Goal: Task Accomplishment & Management: Complete application form

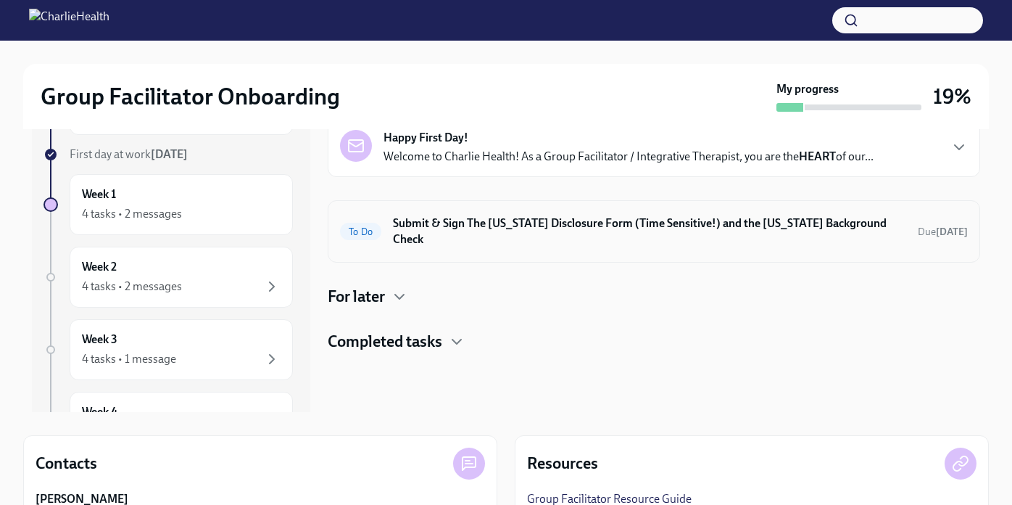
scroll to position [66, 0]
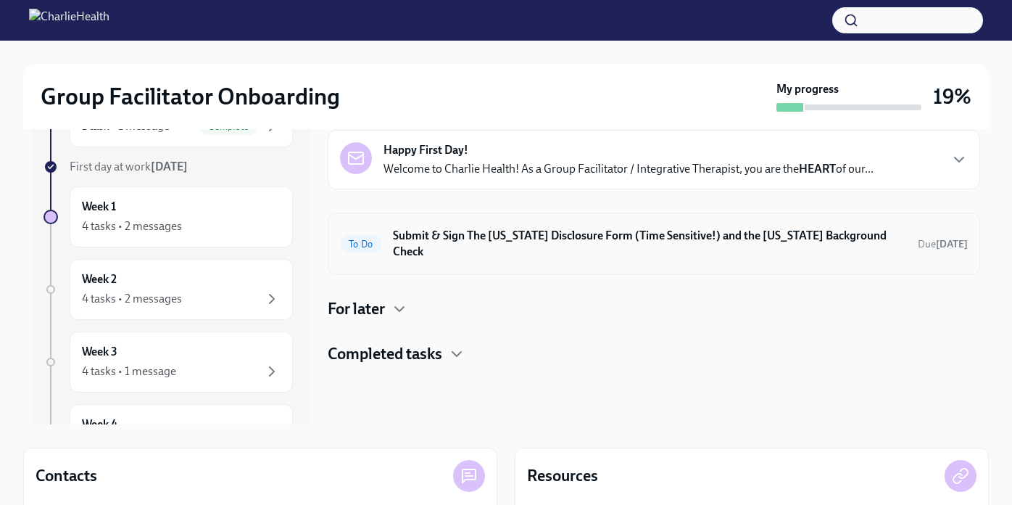
click at [766, 237] on h6 "Submit & Sign The [US_STATE] Disclosure Form (Time Sensitive!) and the [US_STAT…" at bounding box center [649, 244] width 513 height 32
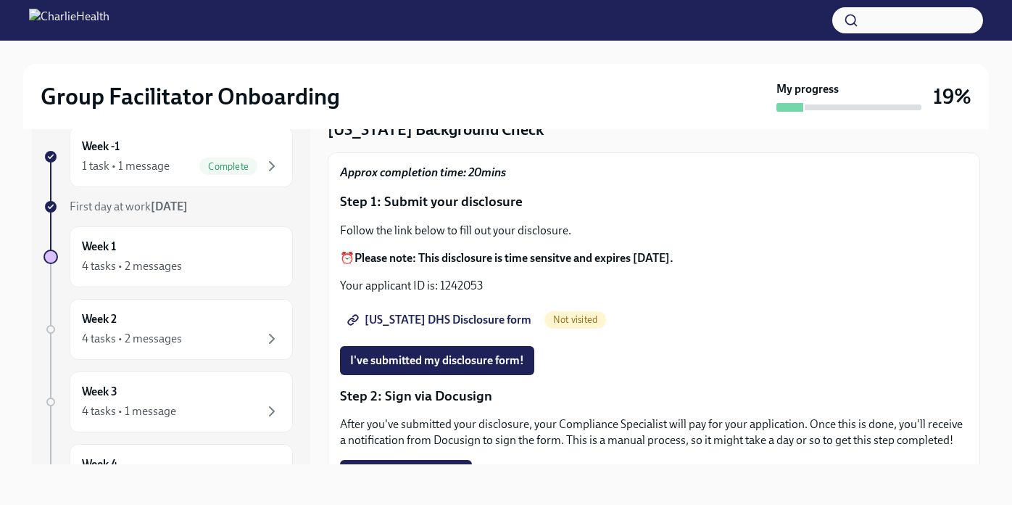
scroll to position [64, 0]
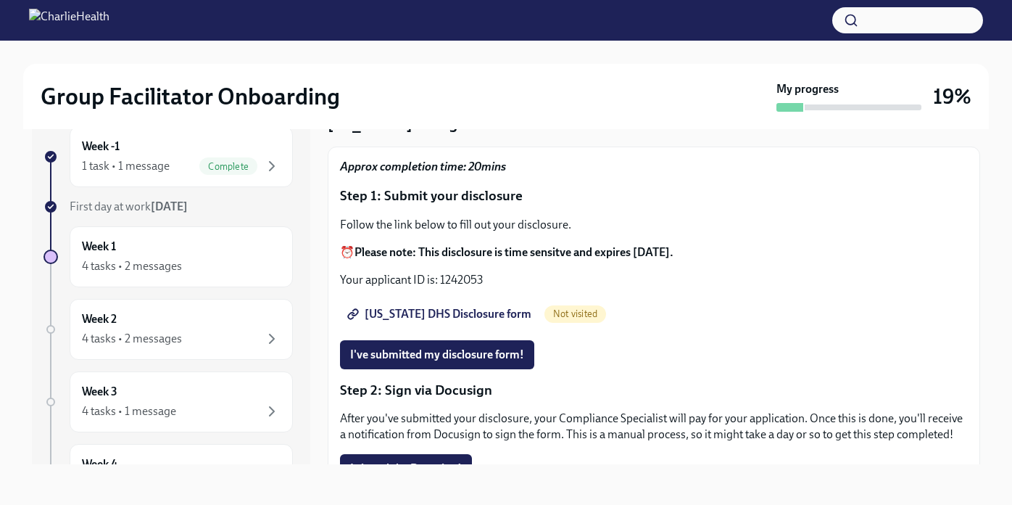
click at [461, 317] on span "[US_STATE] DHS Disclosure form" at bounding box center [440, 314] width 181 height 15
click at [468, 344] on button "I've submitted my disclosure form!" at bounding box center [437, 354] width 194 height 29
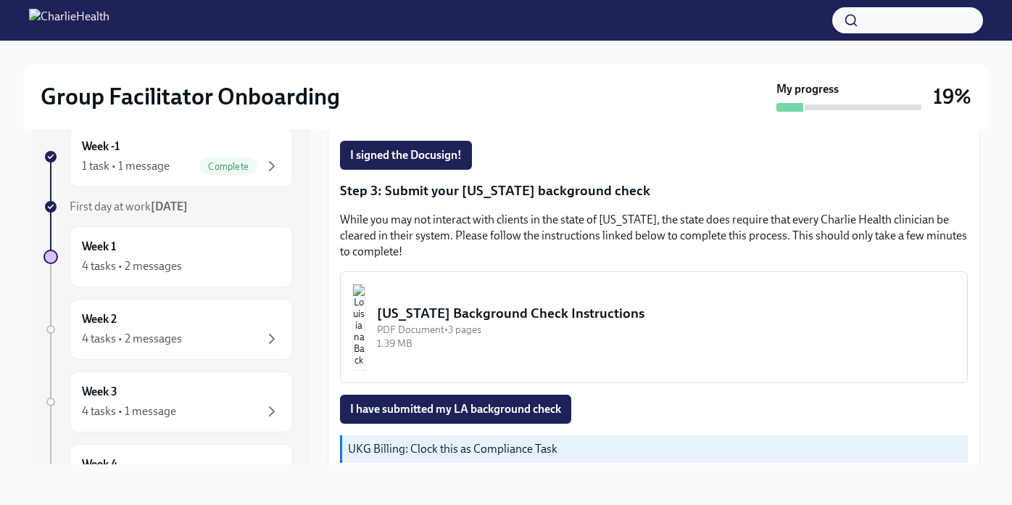
scroll to position [400, 0]
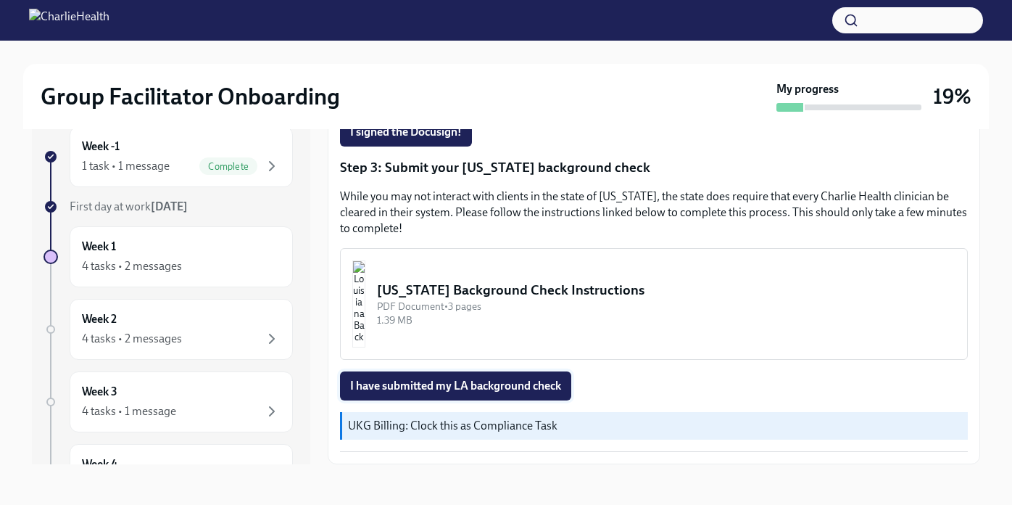
click at [506, 384] on span "I have submitted my LA background check" at bounding box center [455, 386] width 211 height 15
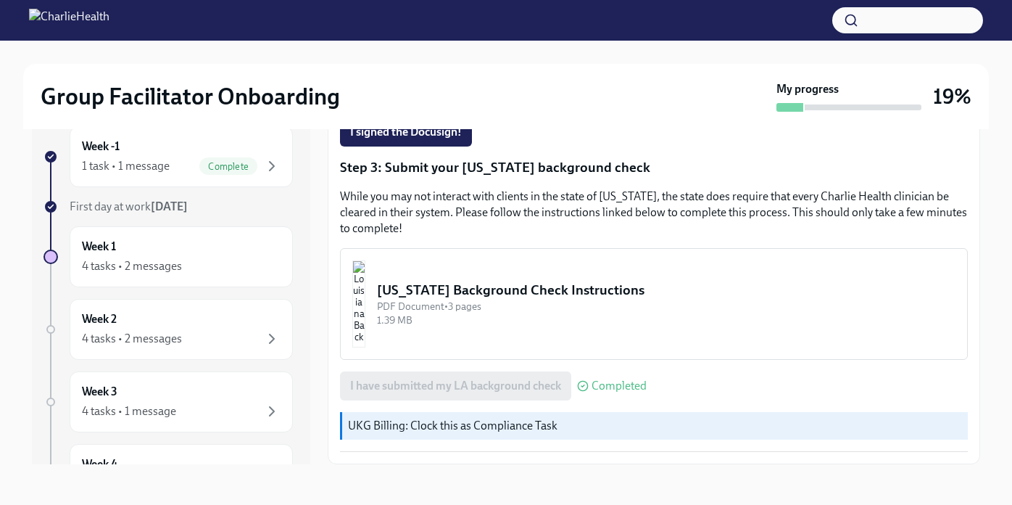
click at [532, 287] on div "[US_STATE] Background Check Instructions" at bounding box center [666, 290] width 579 height 19
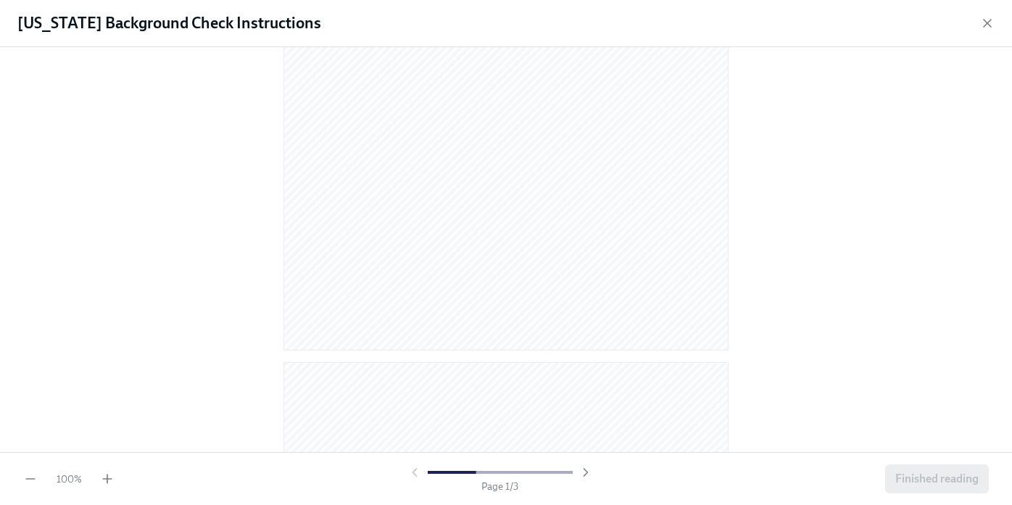
scroll to position [457, 0]
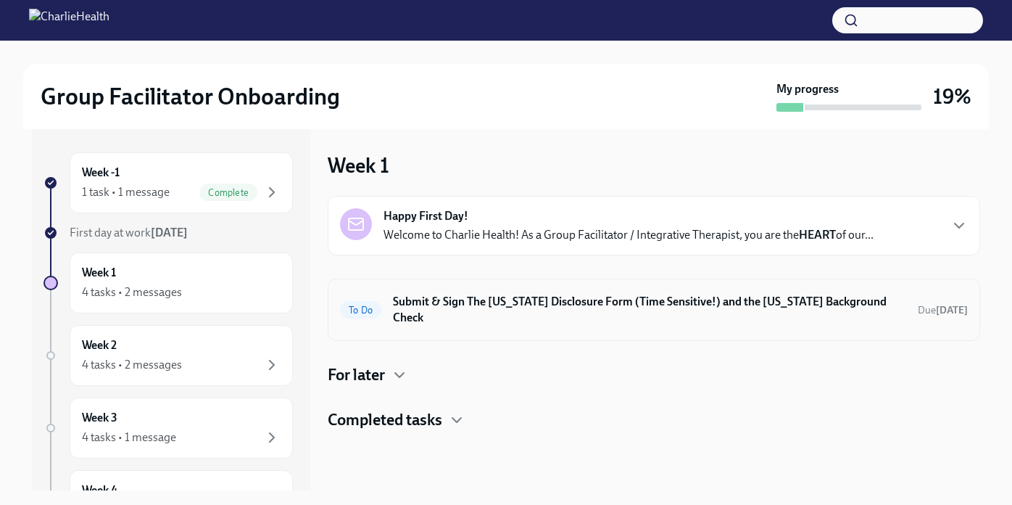
click at [479, 303] on h6 "Submit & Sign The [US_STATE] Disclosure Form (Time Sensitive!) and the [US_STAT…" at bounding box center [649, 310] width 513 height 32
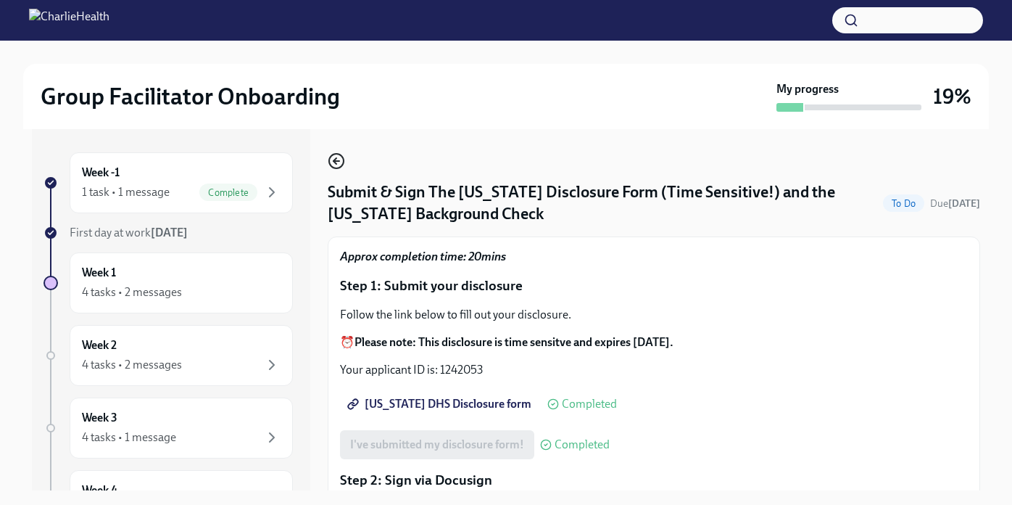
click at [335, 162] on icon "button" at bounding box center [335, 161] width 3 height 6
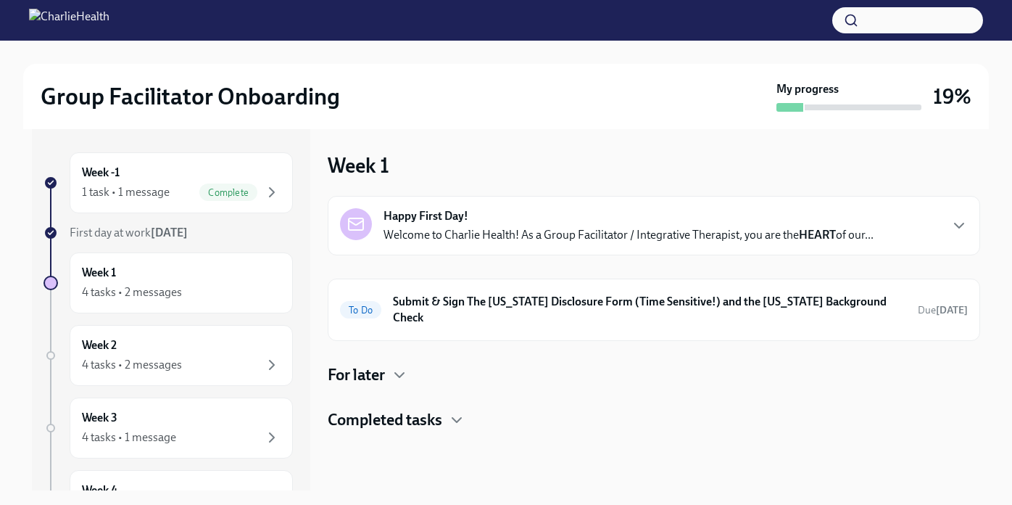
click at [385, 364] on h4 "For later" at bounding box center [356, 375] width 57 height 22
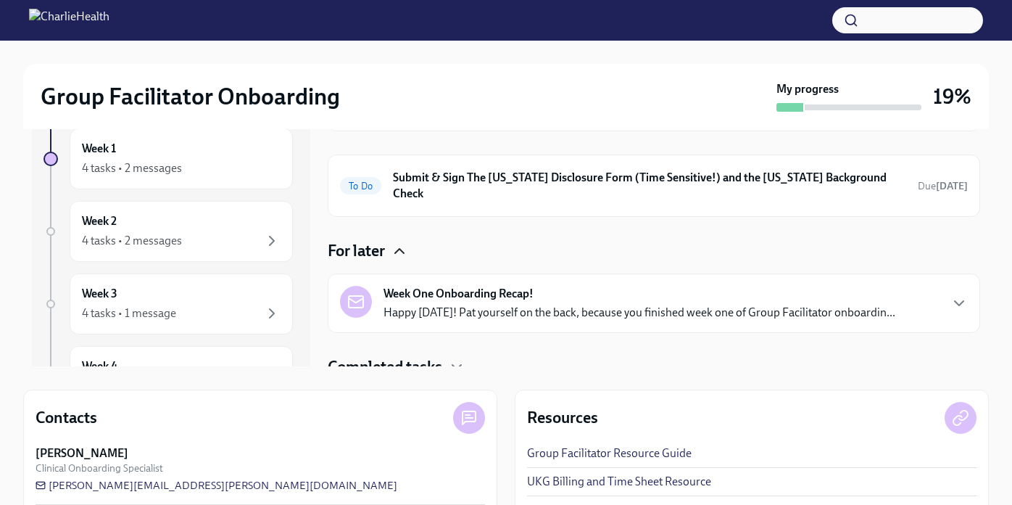
scroll to position [128, 0]
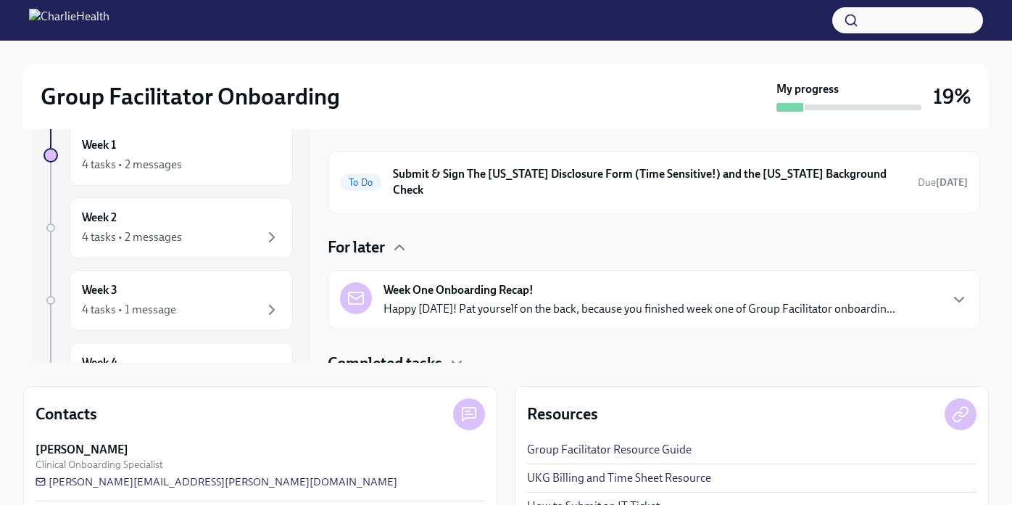
click at [494, 301] on p "Happy Friday! Pat yourself on the back, because you finished week one of Group …" at bounding box center [640, 309] width 512 height 16
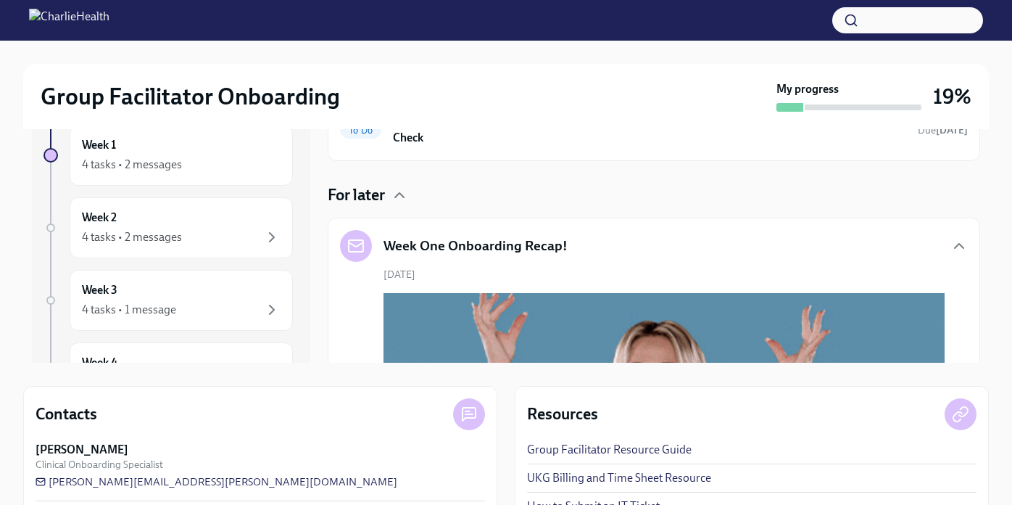
scroll to position [0, 0]
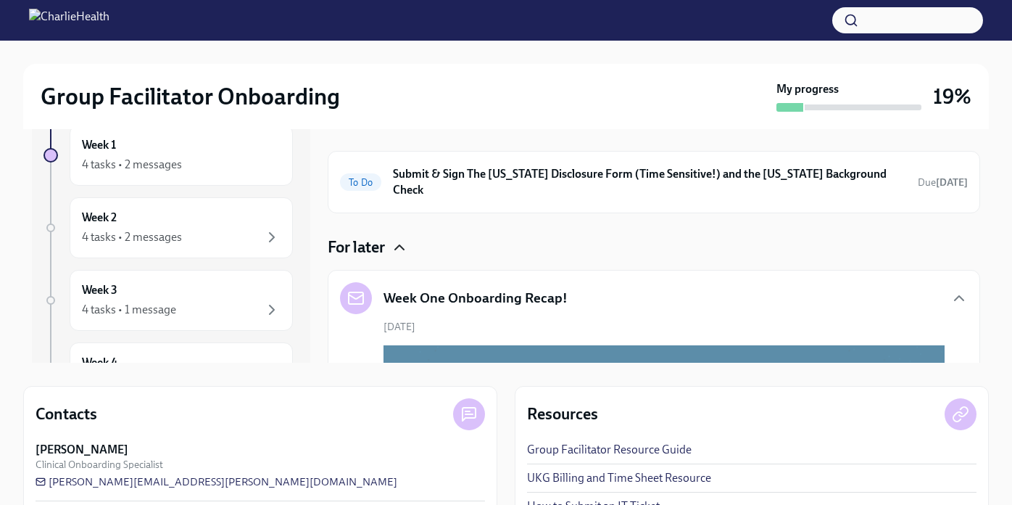
click at [398, 239] on icon "button" at bounding box center [399, 247] width 17 height 17
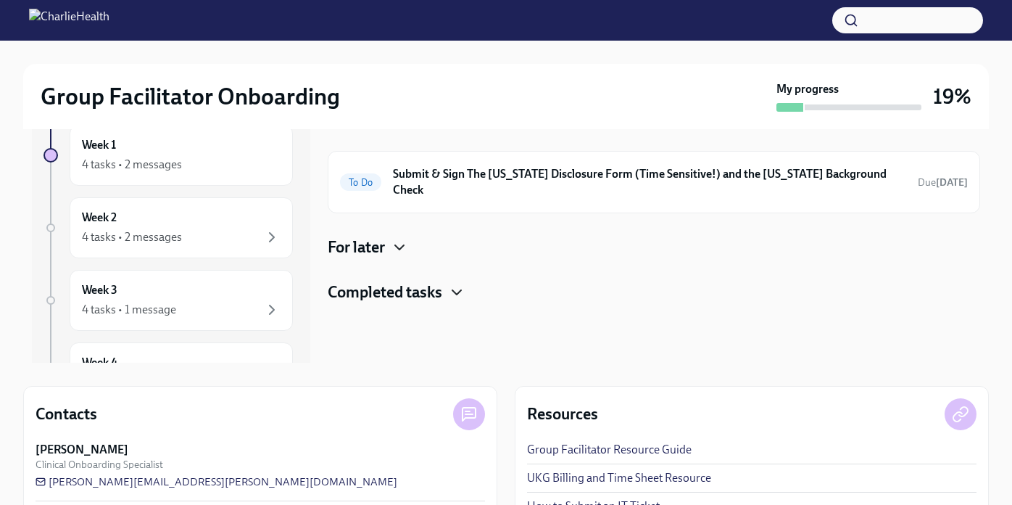
click at [456, 284] on icon "button" at bounding box center [456, 292] width 17 height 17
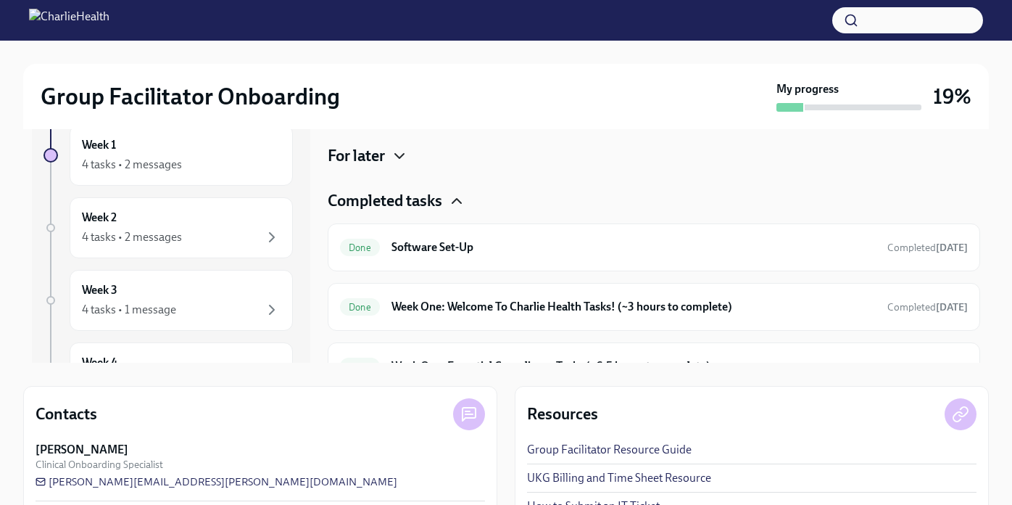
scroll to position [104, 0]
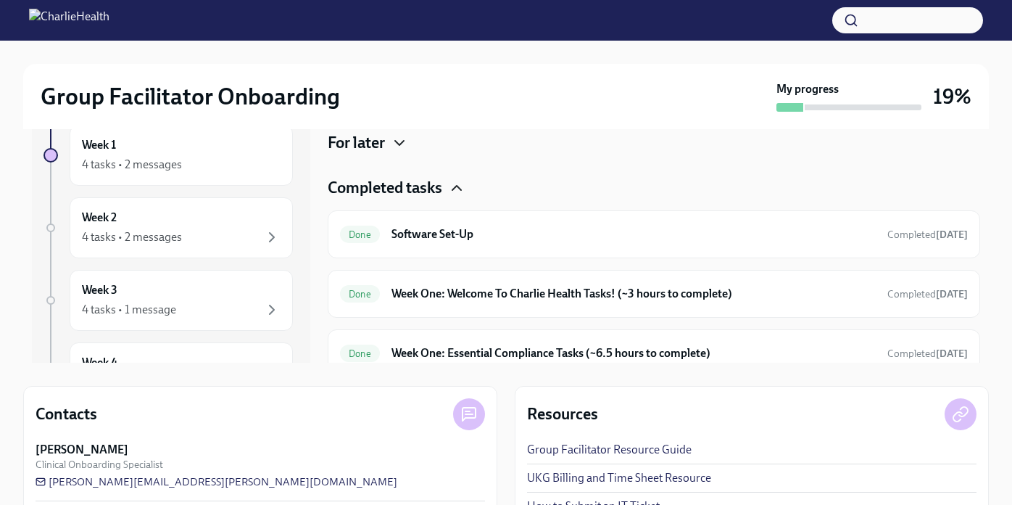
click at [460, 179] on icon "button" at bounding box center [456, 187] width 17 height 17
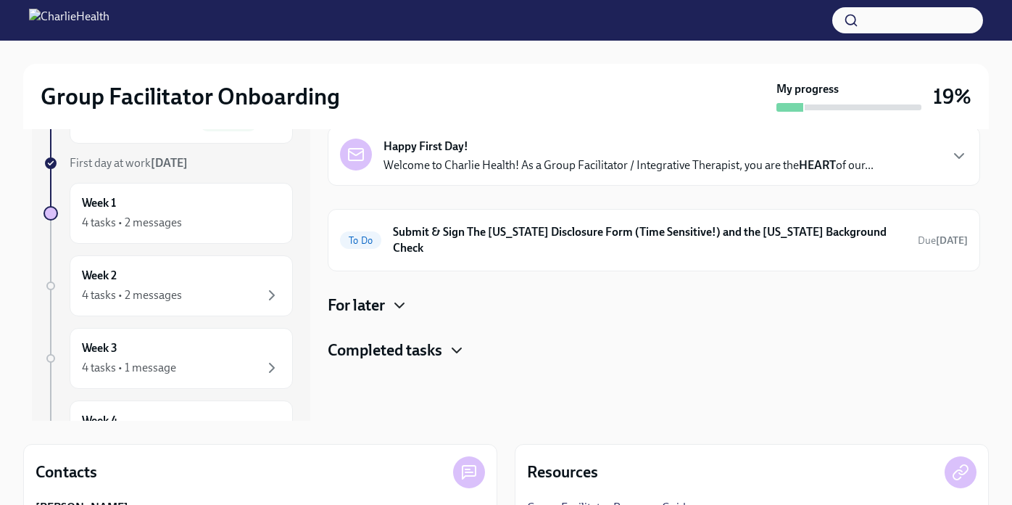
scroll to position [0, 0]
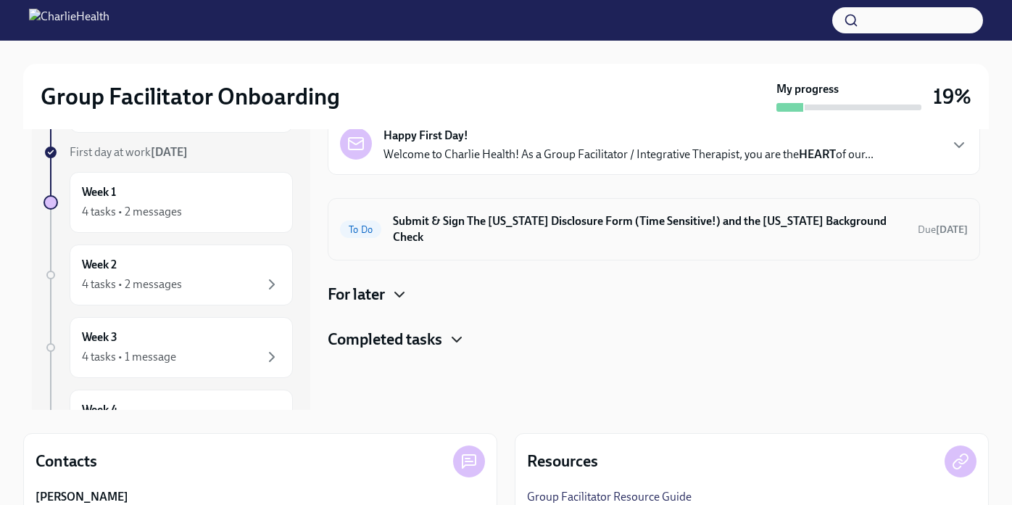
click at [484, 226] on h6 "Submit & Sign The [US_STATE] Disclosure Form (Time Sensitive!) and the [US_STAT…" at bounding box center [649, 229] width 513 height 32
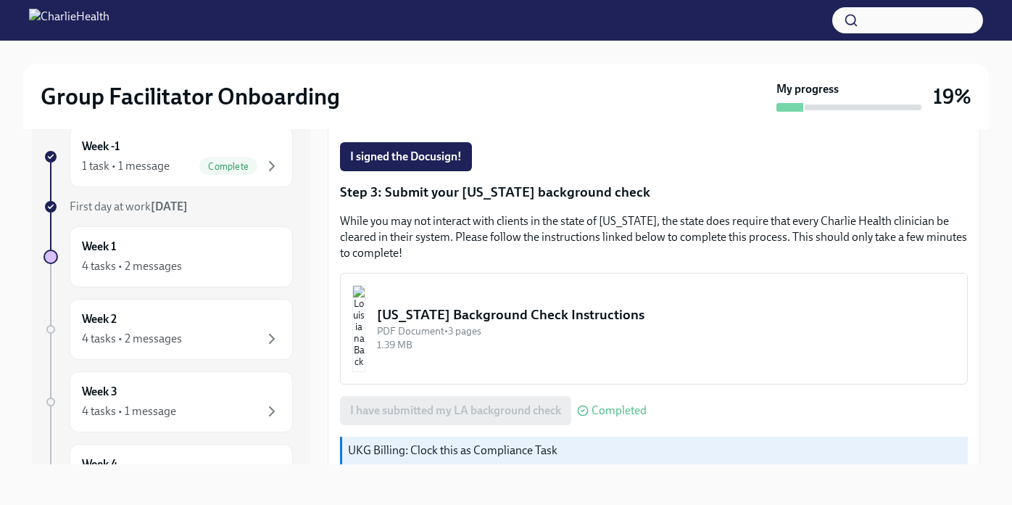
scroll to position [400, 0]
